Goal: Information Seeking & Learning: Find contact information

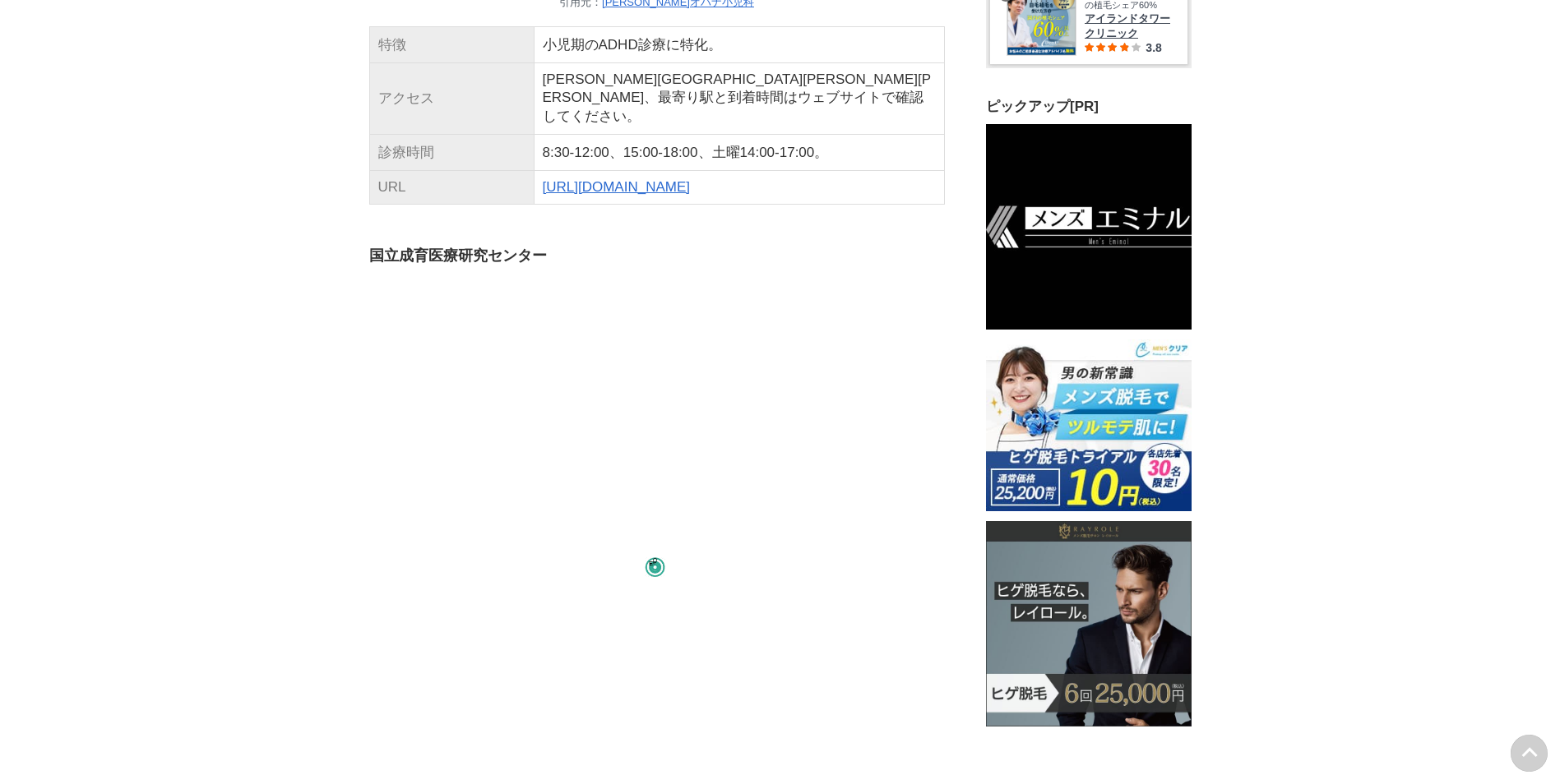
scroll to position [5672, 0]
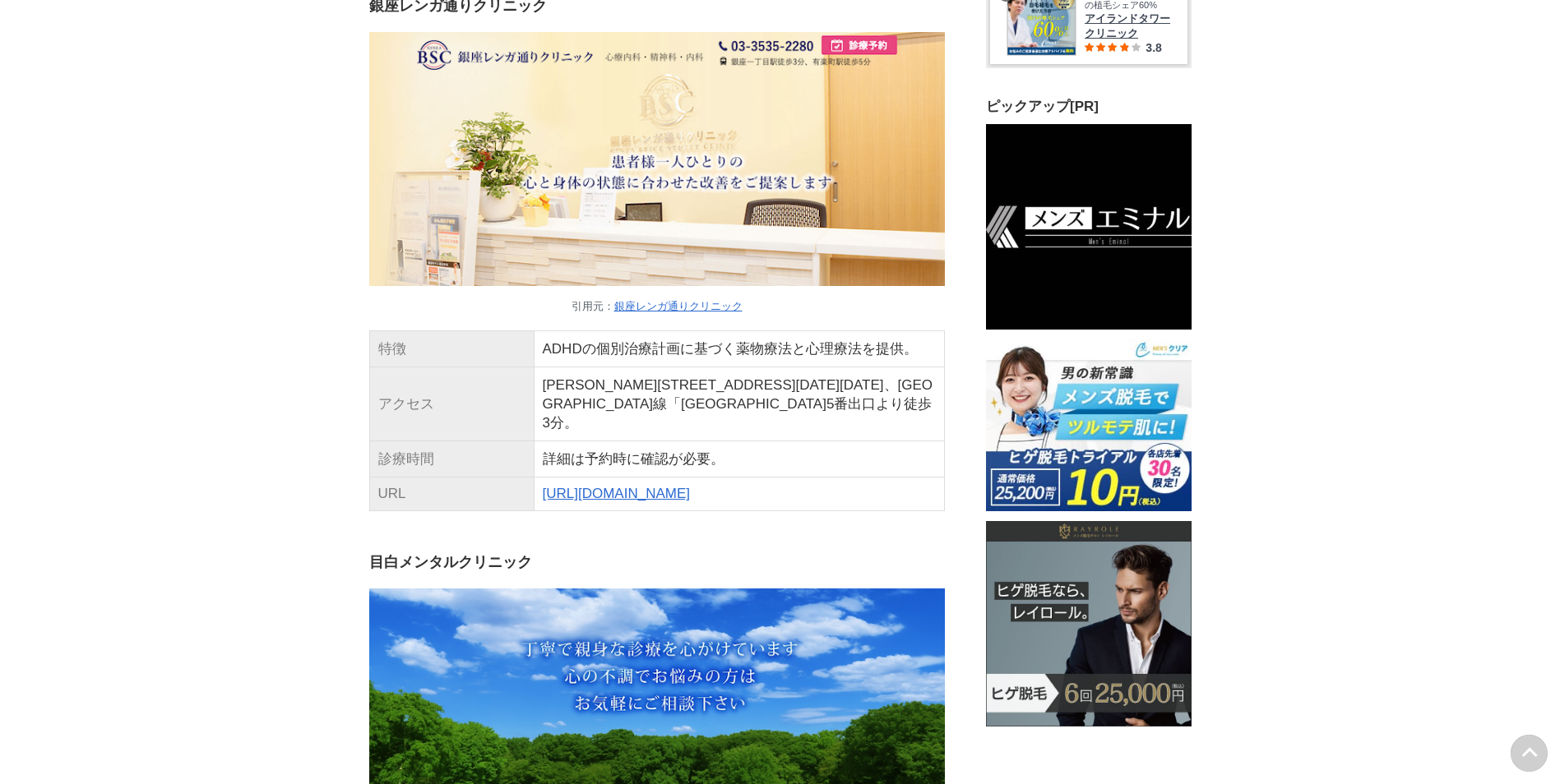
scroll to position [2795, 0]
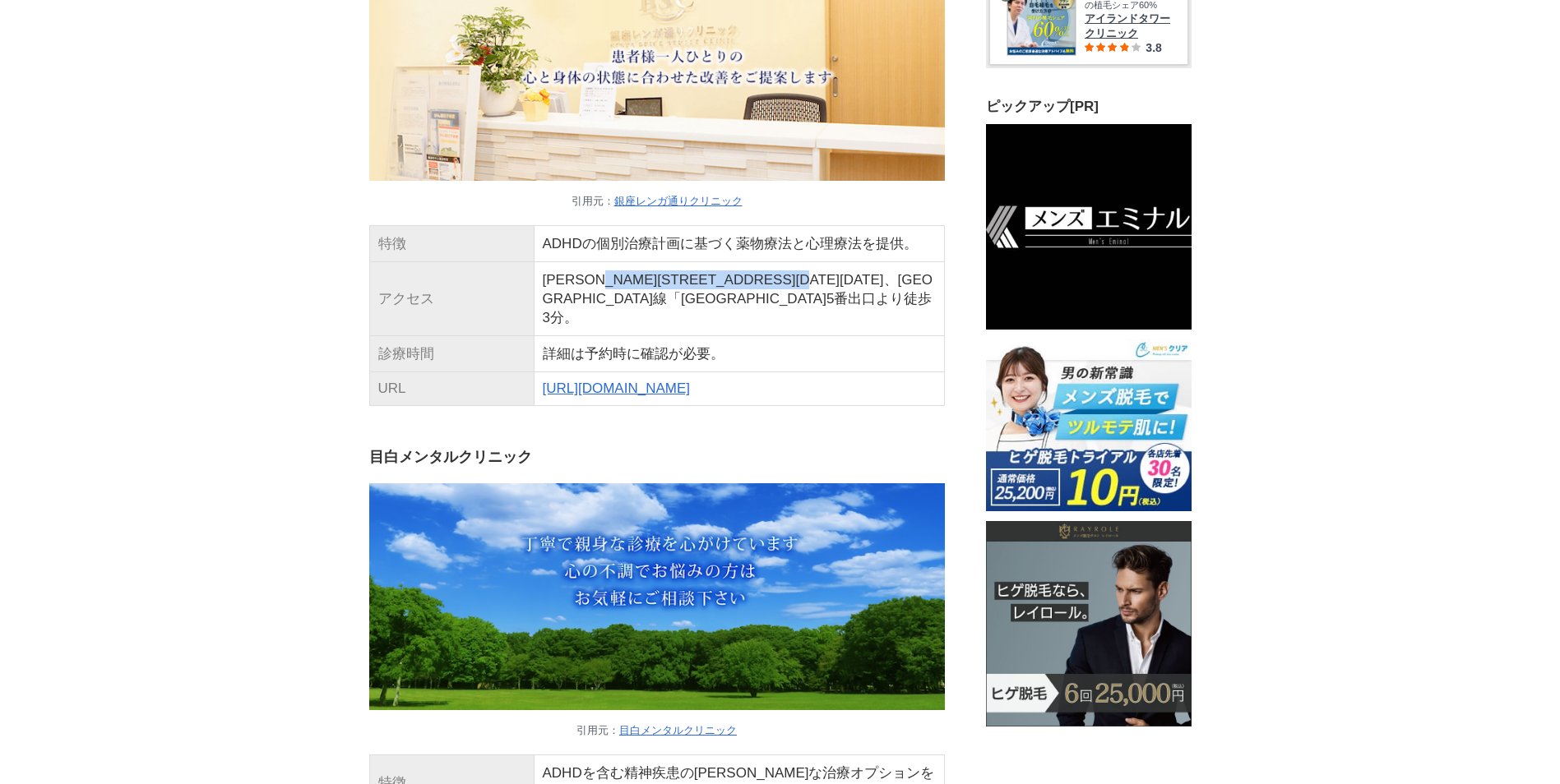
drag, startPoint x: 642, startPoint y: 396, endPoint x: 897, endPoint y: 406, distance: 255.2
click at [897, 336] on td "[PERSON_NAME][STREET_ADDRESS][DATE][DATE]、[GEOGRAPHIC_DATA]線「[GEOGRAPHIC_DATA]5…" at bounding box center [738, 299] width 410 height 74
drag, startPoint x: 897, startPoint y: 406, endPoint x: 719, endPoint y: 415, distance: 178.2
click at [719, 336] on td "[PERSON_NAME][STREET_ADDRESS][DATE][DATE]、[GEOGRAPHIC_DATA]線「[GEOGRAPHIC_DATA]5…" at bounding box center [738, 299] width 410 height 74
click at [598, 396] on link "[URL][DOMAIN_NAME]" at bounding box center [616, 388] width 147 height 15
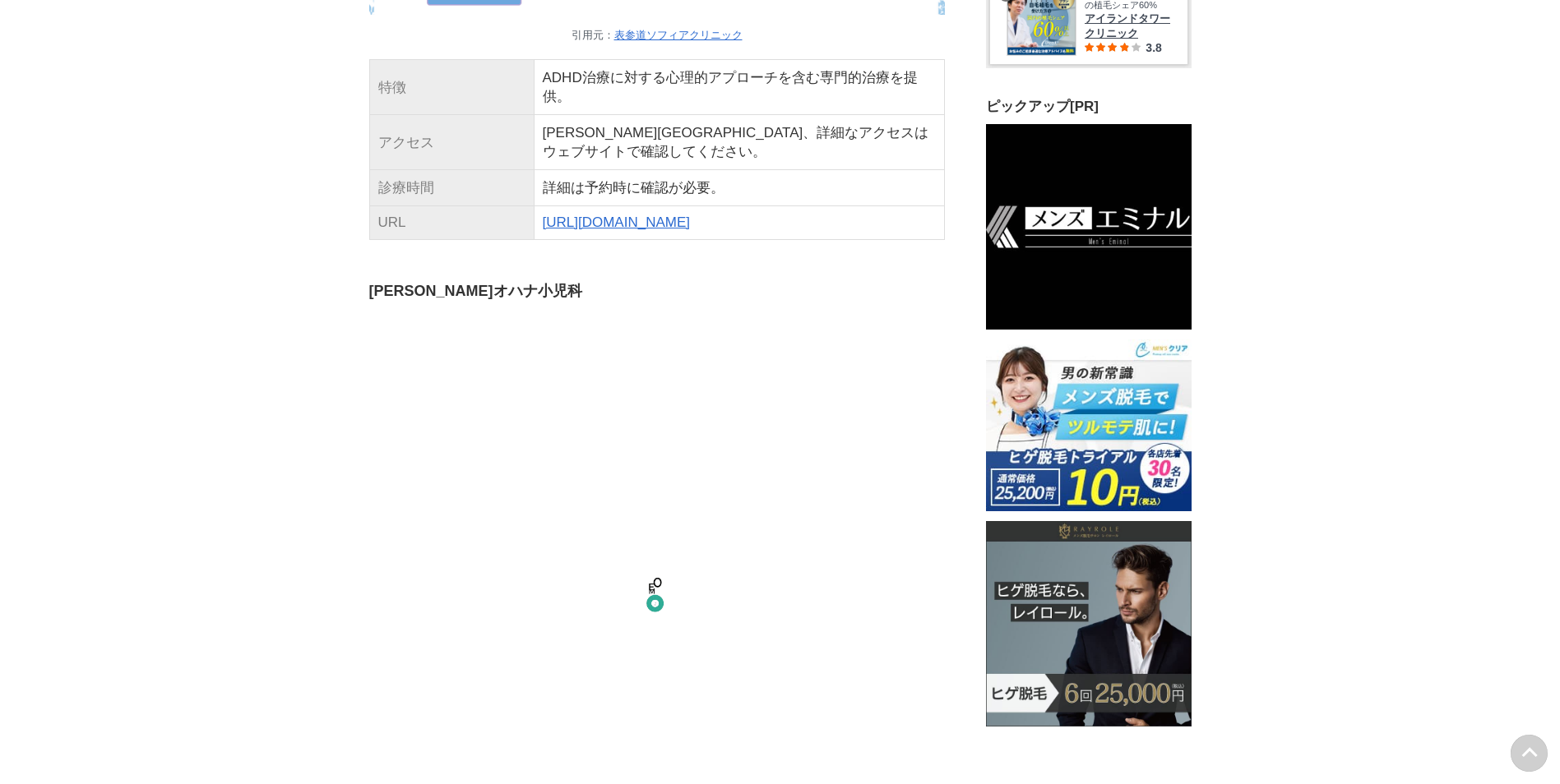
scroll to position [12304, 822]
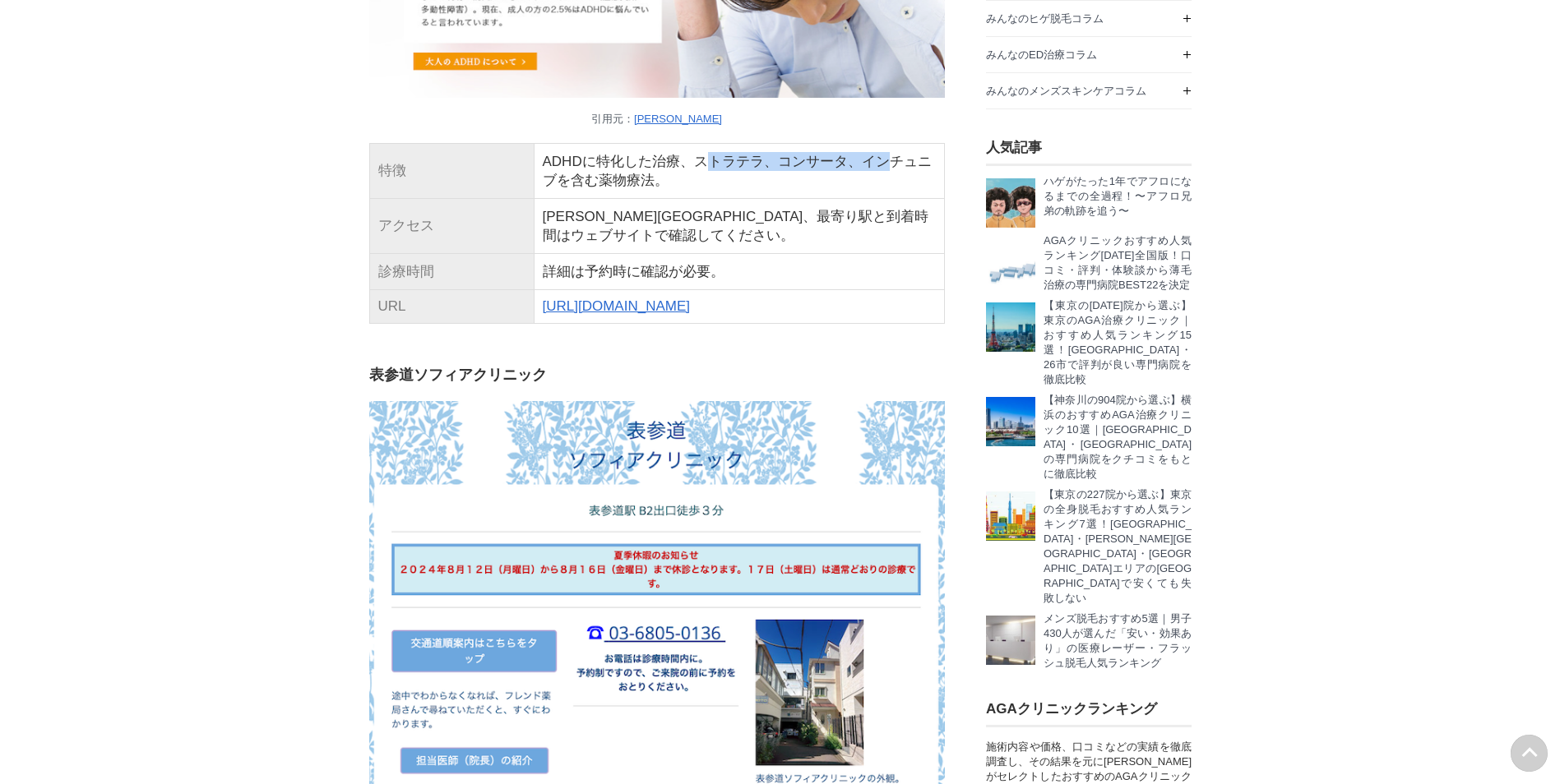
drag, startPoint x: 704, startPoint y: 289, endPoint x: 884, endPoint y: 291, distance: 180.0
click at [884, 198] on td "ADHDに特化した治療、ストラテラ、コンサータ、インチュニブを含む薬物療法。" at bounding box center [738, 170] width 410 height 55
drag, startPoint x: 884, startPoint y: 291, endPoint x: 833, endPoint y: 301, distance: 52.0
click at [833, 198] on td "ADHDに特化した治療、ストラテラ、コンサータ、インチュニブを含む薬物療法。" at bounding box center [738, 170] width 410 height 55
drag, startPoint x: 551, startPoint y: 316, endPoint x: 787, endPoint y: 309, distance: 236.1
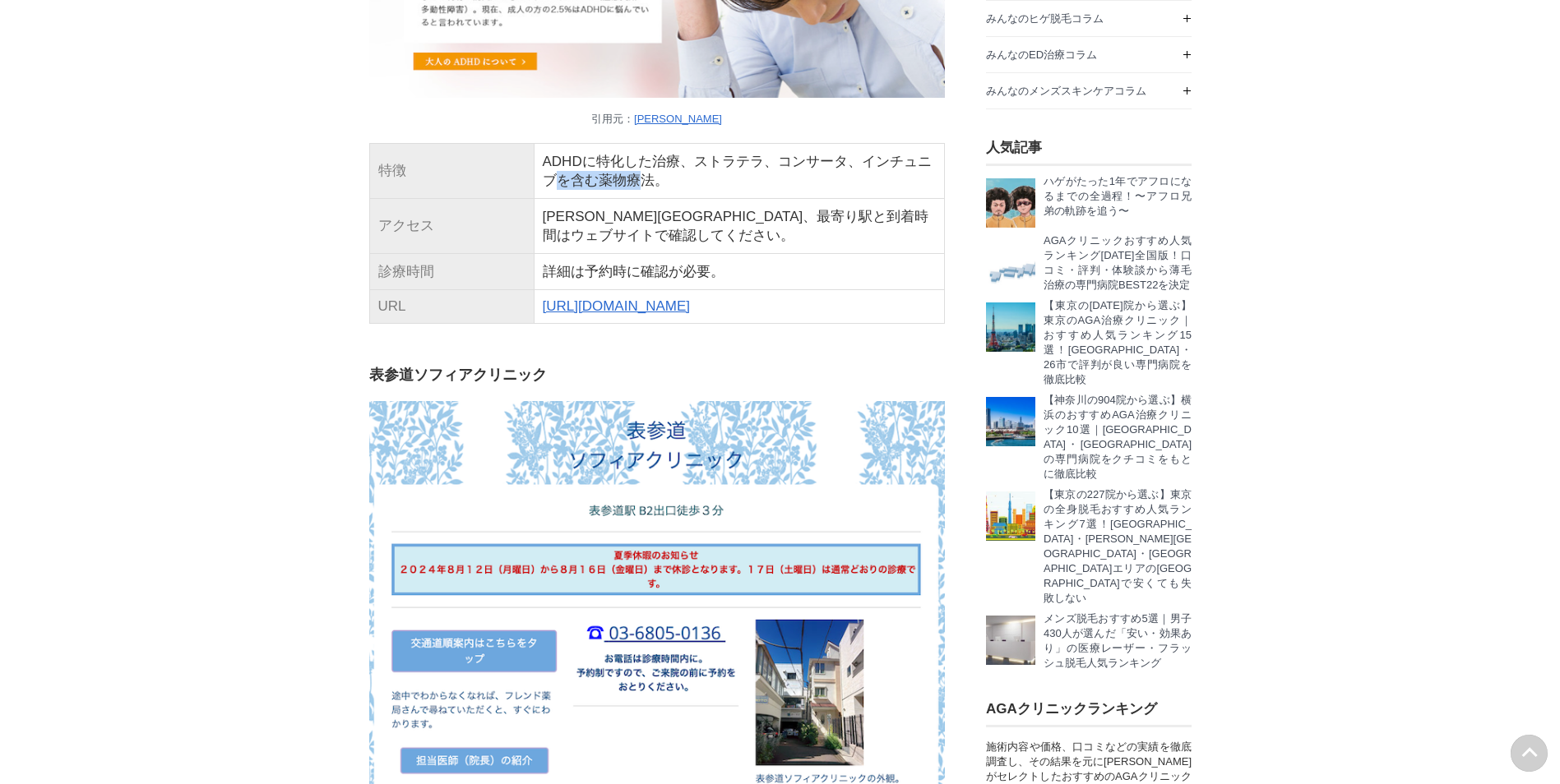
click at [787, 198] on td "ADHDに特化した治療、ストラテラ、コンサータ、インチュニブを含む薬物療法。" at bounding box center [738, 170] width 410 height 55
drag, startPoint x: 787, startPoint y: 309, endPoint x: 811, endPoint y: 308, distance: 24.0
click at [811, 198] on td "ADHDに特化した治療、ストラテラ、コンサータ、インチュニブを含む薬物療法。" at bounding box center [738, 170] width 410 height 55
drag, startPoint x: 644, startPoint y: 347, endPoint x: 793, endPoint y: 371, distance: 150.9
click at [790, 253] on td "[PERSON_NAME][GEOGRAPHIC_DATA]、最寄り駅と到着時間はウェブサイトで確認してください。" at bounding box center [738, 225] width 410 height 55
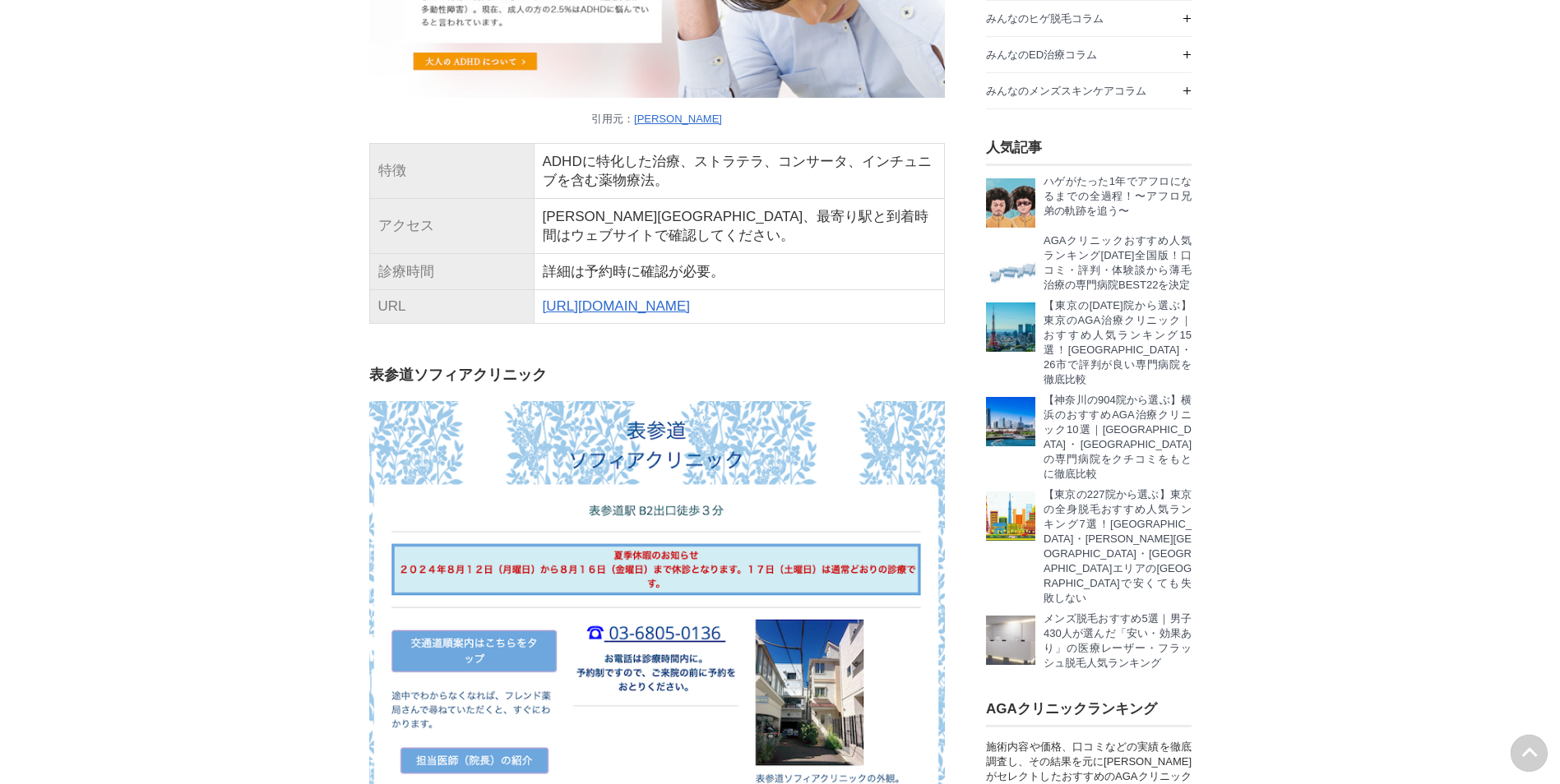
drag, startPoint x: 793, startPoint y: 371, endPoint x: 749, endPoint y: 409, distance: 58.1
click at [789, 253] on td "[PERSON_NAME][GEOGRAPHIC_DATA]、最寄り駅と到着時間はウェブサイトで確認してください。" at bounding box center [738, 225] width 410 height 55
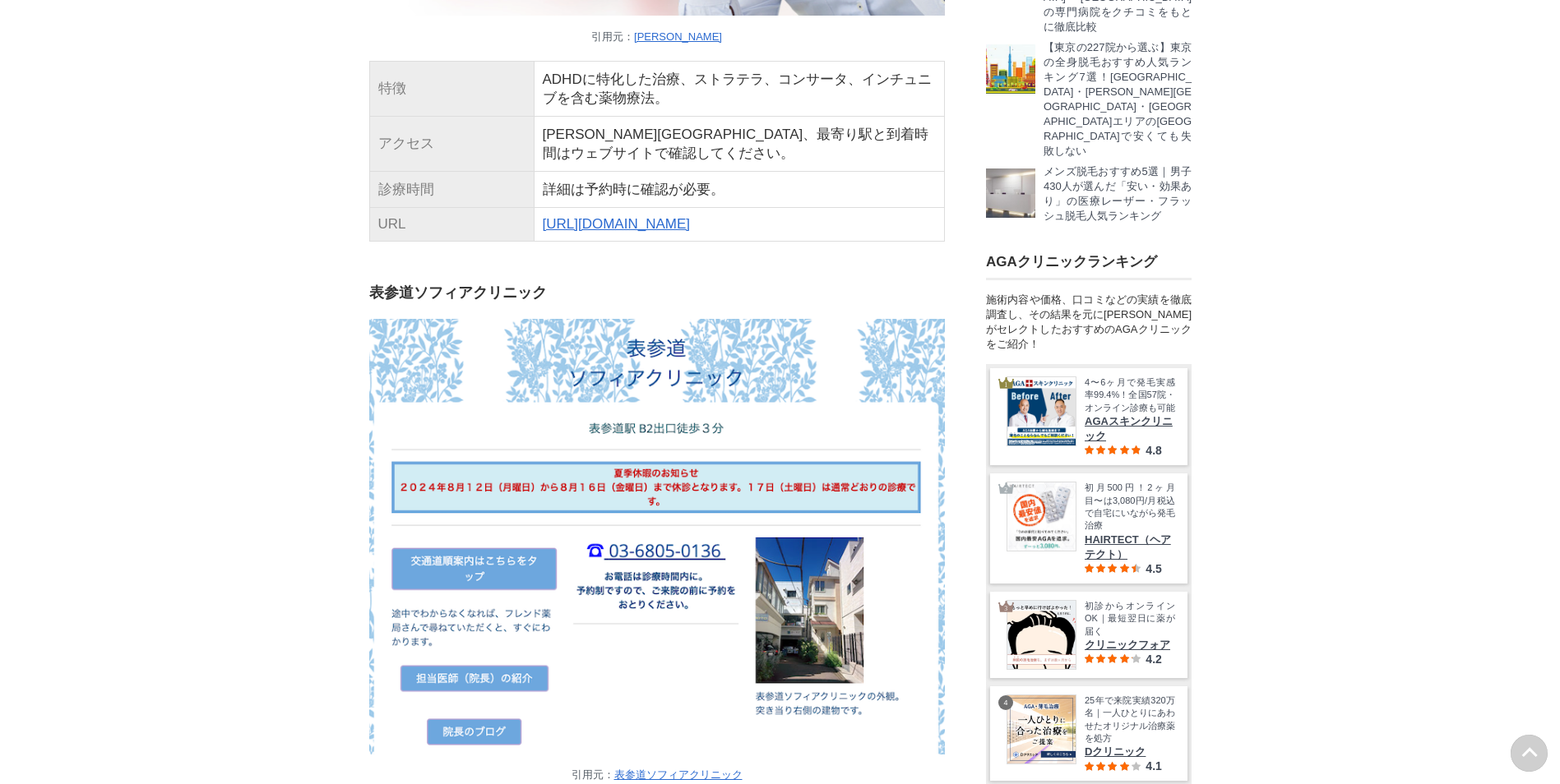
click at [596, 232] on link "[URL][DOMAIN_NAME]" at bounding box center [616, 224] width 147 height 15
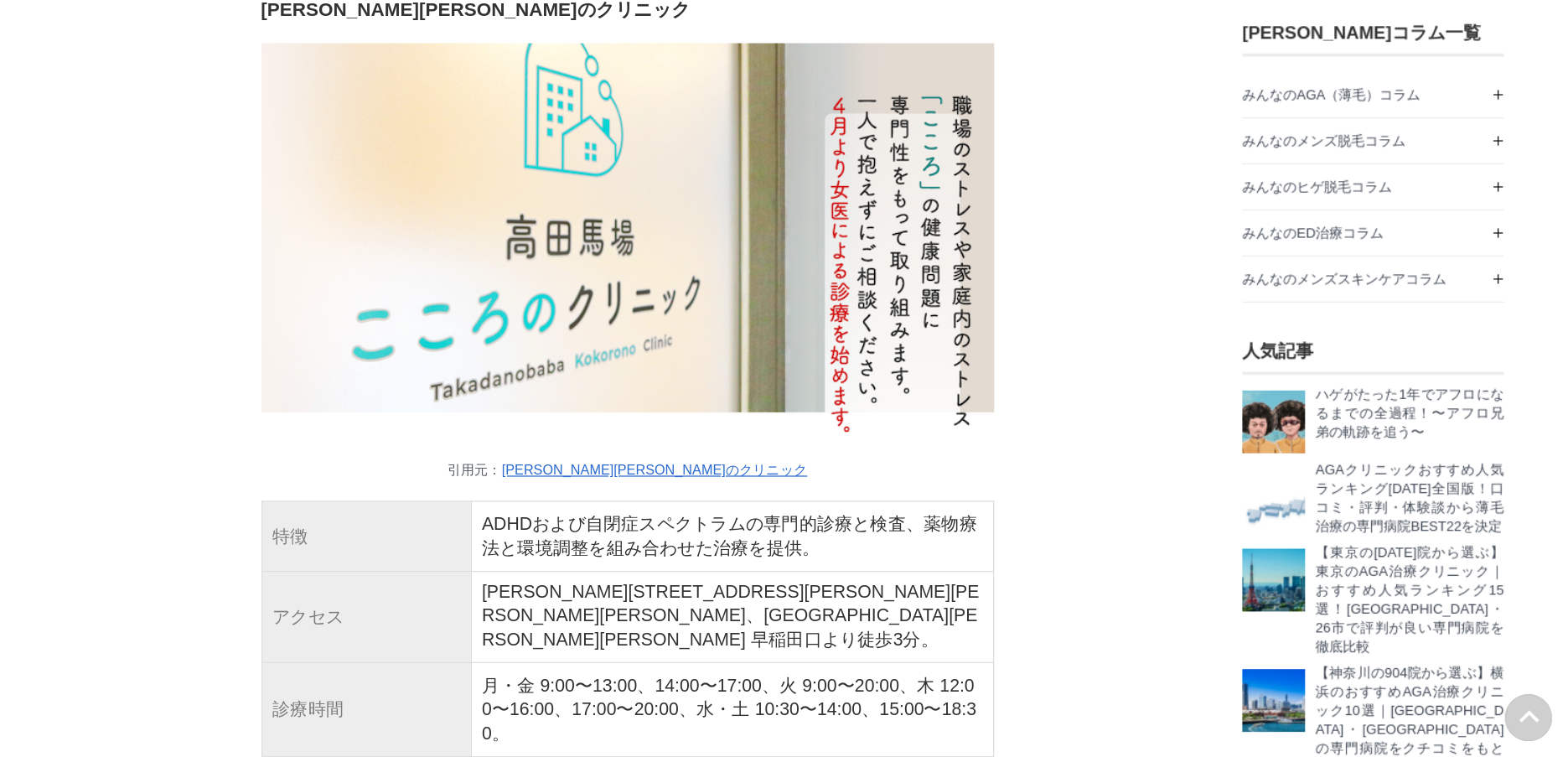
scroll to position [81660, 83581]
